Goal: Task Accomplishment & Management: Manage account settings

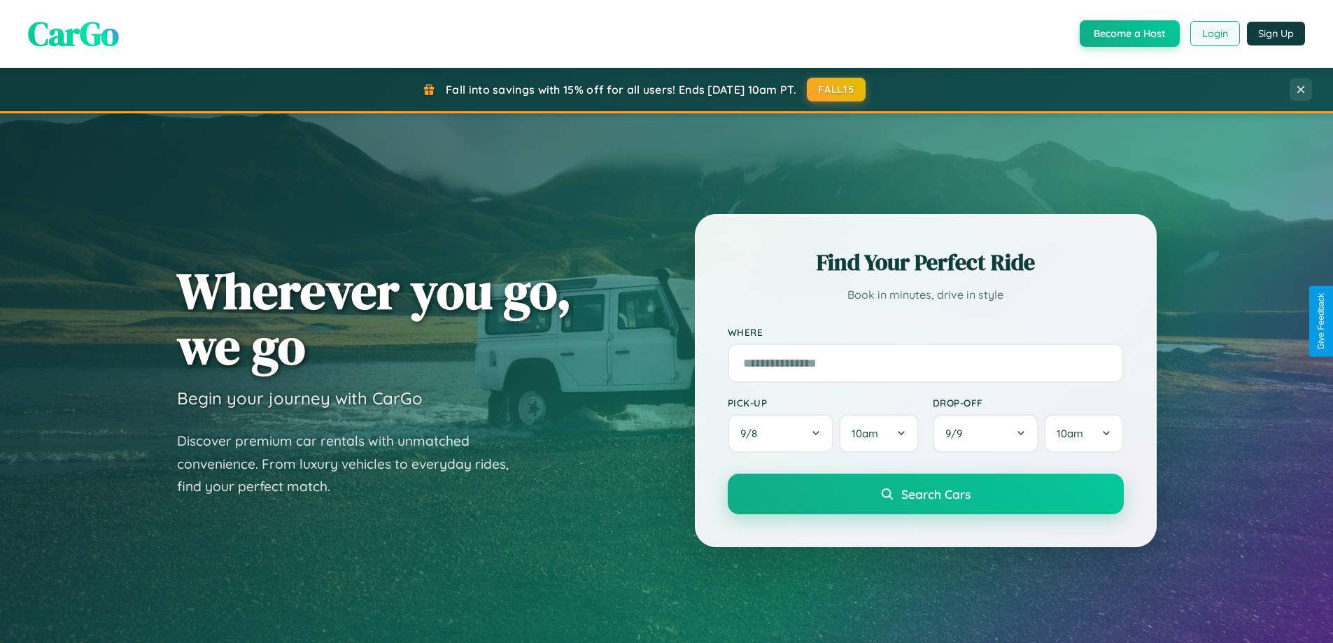
click at [1214, 34] on button "Login" at bounding box center [1215, 33] width 50 height 25
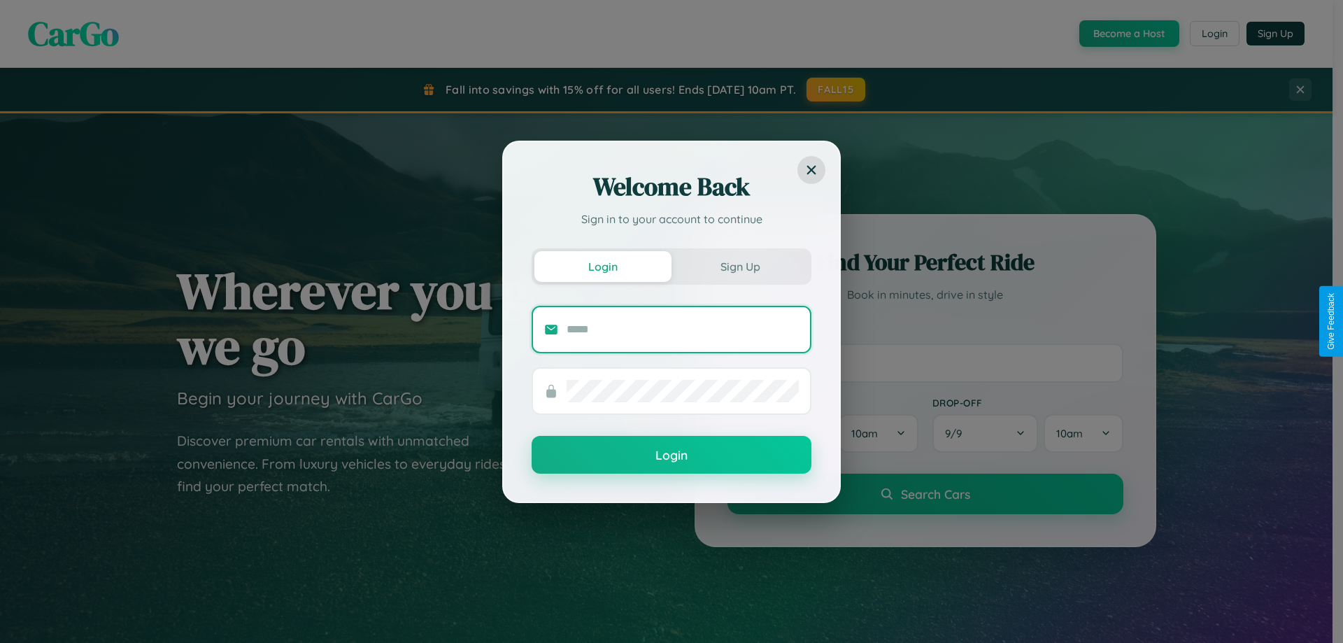
click at [683, 329] on input "text" at bounding box center [683, 329] width 232 height 22
type input "**********"
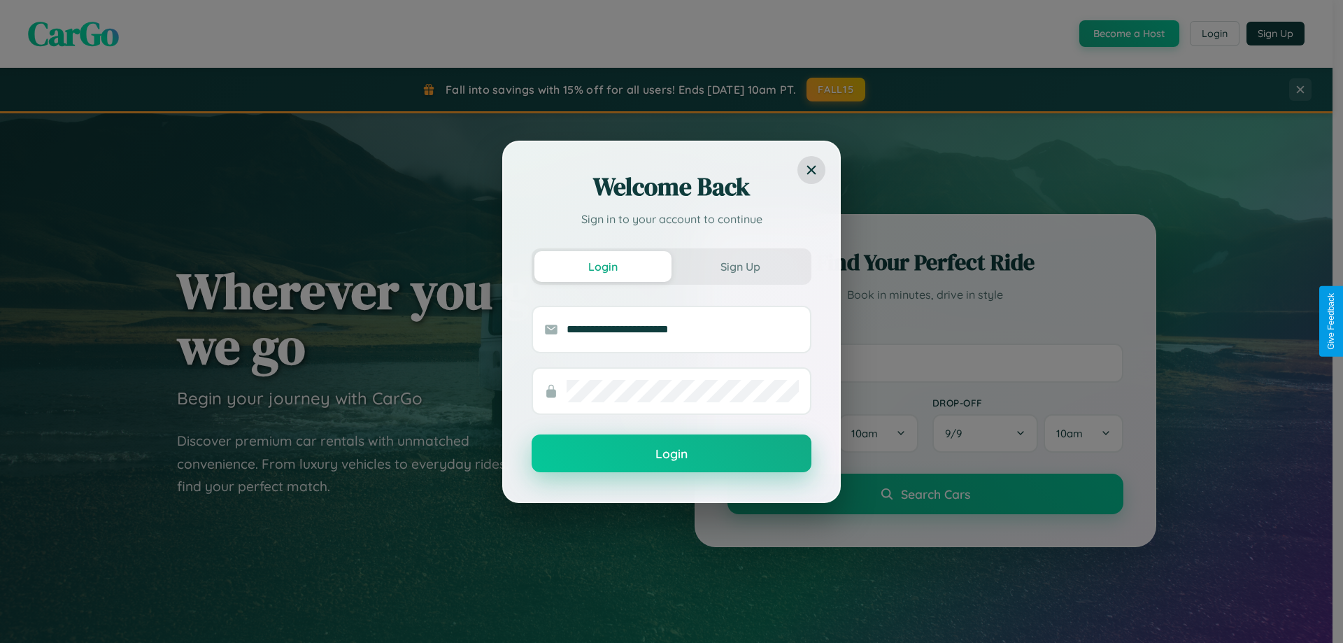
click at [672, 454] on button "Login" at bounding box center [672, 454] width 280 height 38
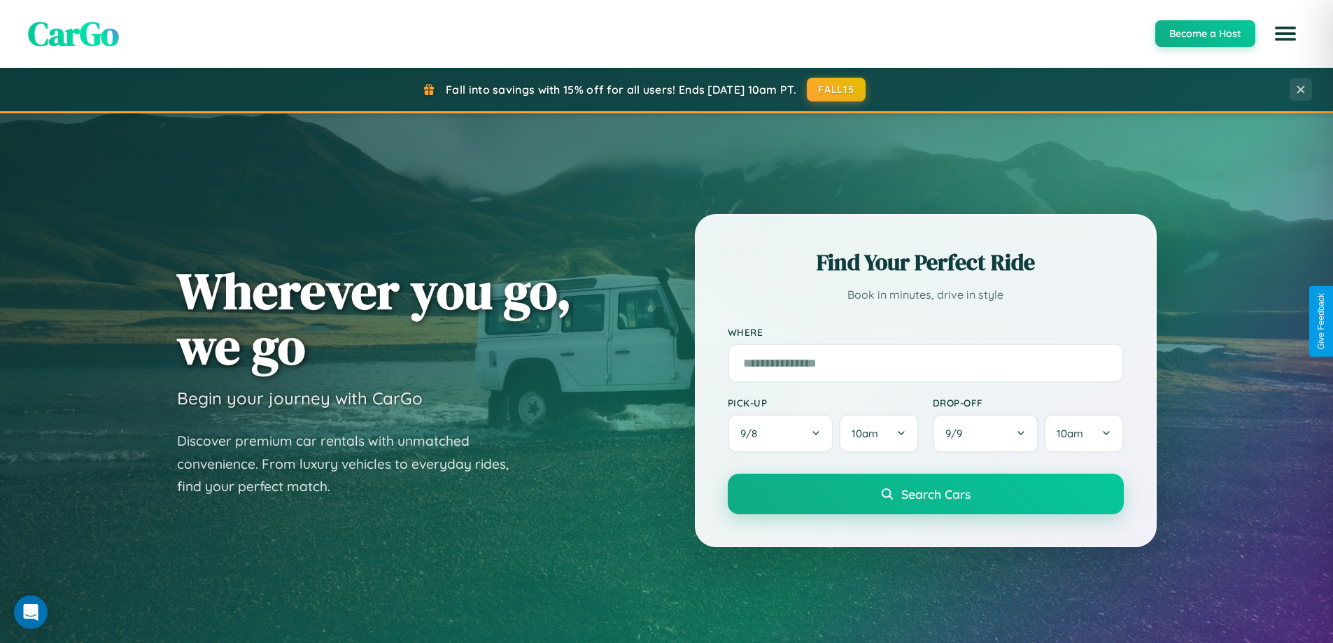
scroll to position [963, 0]
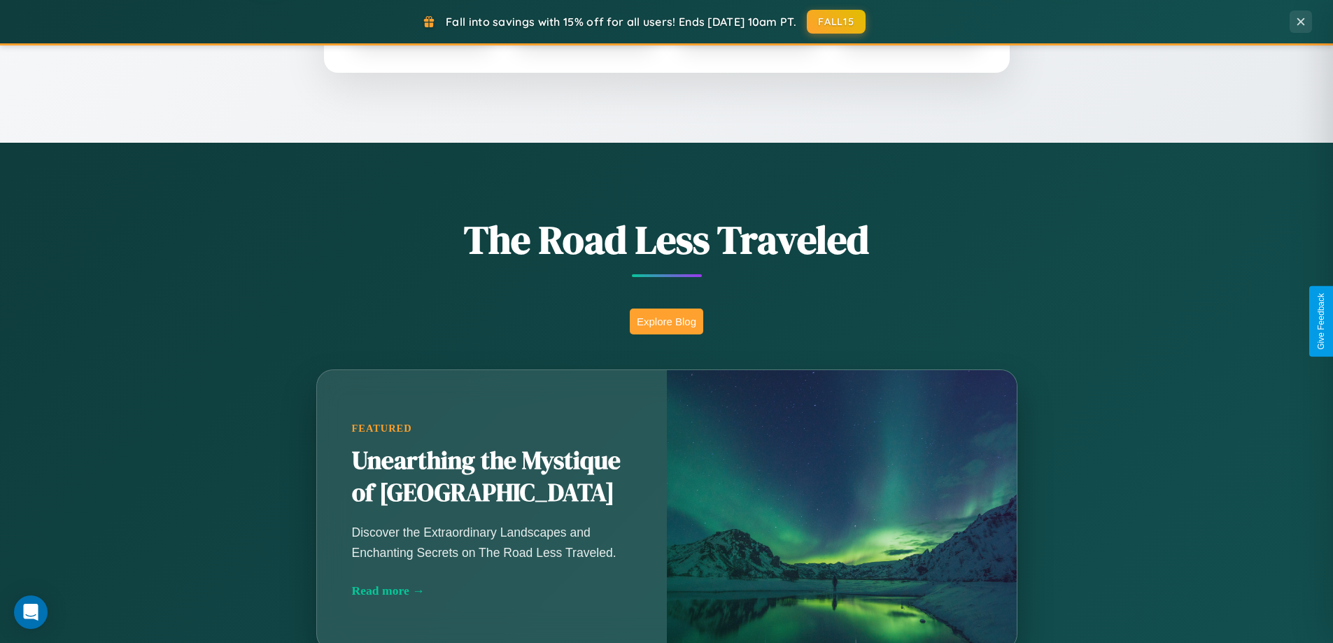
click at [666, 321] on button "Explore Blog" at bounding box center [666, 322] width 73 height 26
